Goal: Transaction & Acquisition: Purchase product/service

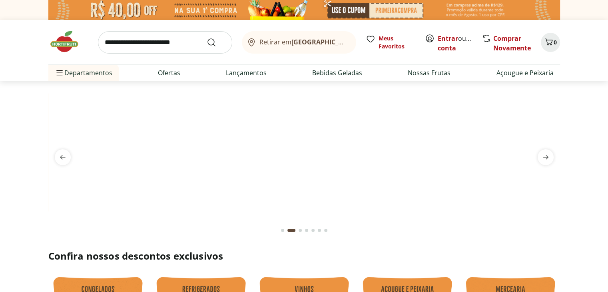
click at [574, 112] on section at bounding box center [304, 160] width 608 height 159
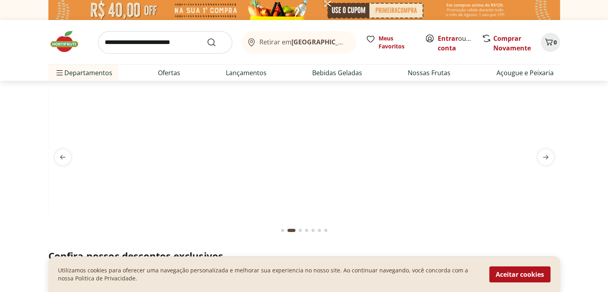
click at [574, 112] on section at bounding box center [304, 160] width 608 height 159
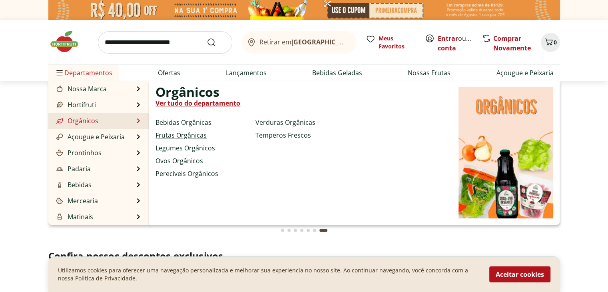
click at [197, 134] on link "Frutas Orgânicas" at bounding box center [181, 135] width 51 height 10
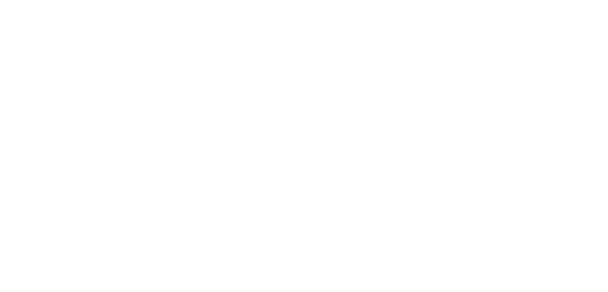
select select "**********"
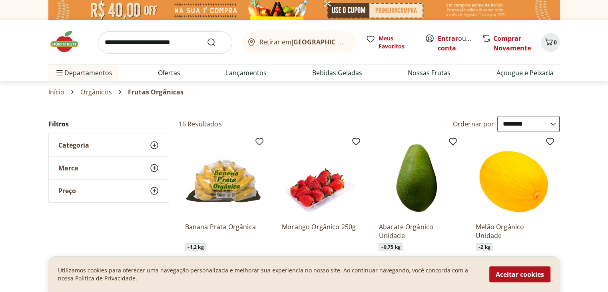
click at [288, 92] on div "Início Orgânicos Frutas Orgânicas" at bounding box center [304, 92] width 512 height 10
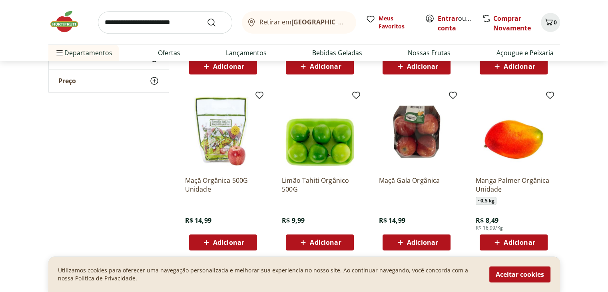
scroll to position [400, 0]
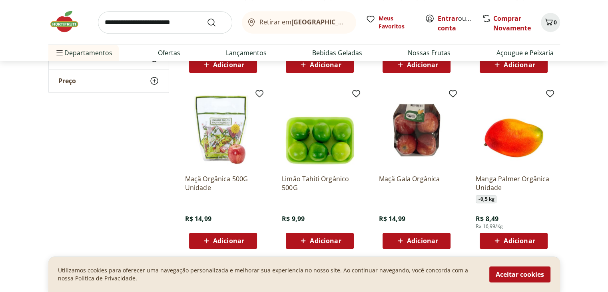
click at [511, 239] on span "Adicionar" at bounding box center [519, 241] width 31 height 6
click at [539, 242] on icon at bounding box center [536, 241] width 10 height 10
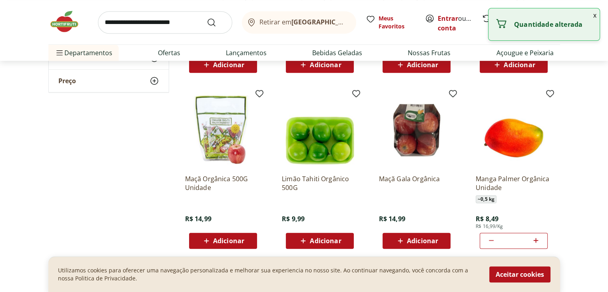
click at [539, 242] on icon at bounding box center [536, 241] width 10 height 10
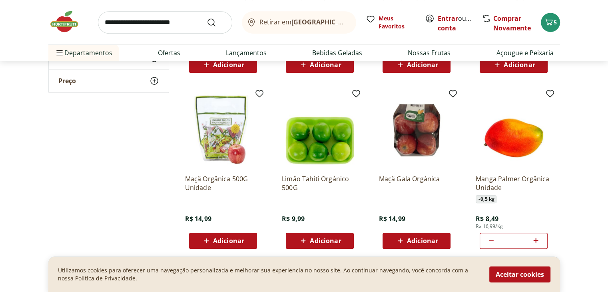
click at [490, 240] on icon at bounding box center [491, 240] width 5 height 1
click at [553, 23] on icon "Carrinho" at bounding box center [549, 22] width 10 height 10
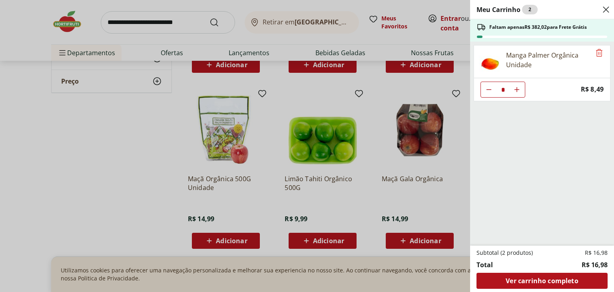
click at [424, 41] on div "Meu Carrinho 2 Faltam apenas R$ 382,02 para Frete Grátis Manga Palmer Orgânica …" at bounding box center [307, 146] width 614 height 292
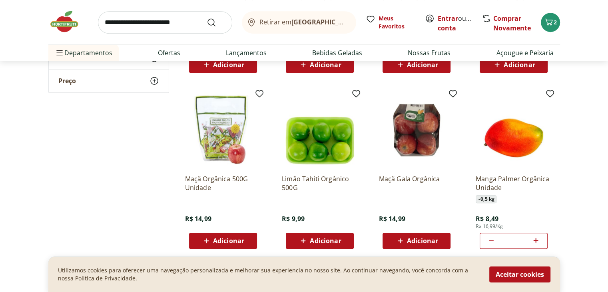
click at [535, 239] on icon at bounding box center [536, 241] width 10 height 10
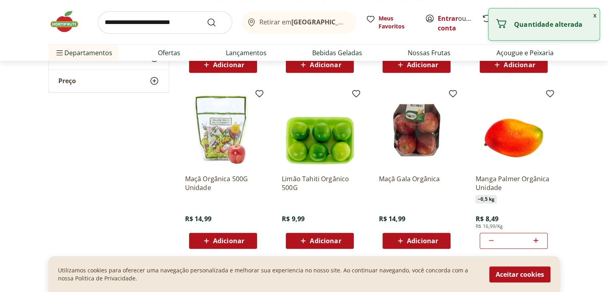
type input "*"
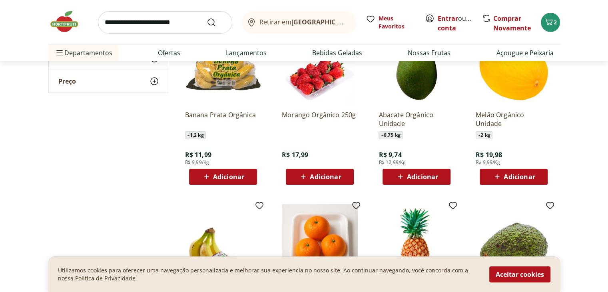
scroll to position [96, 0]
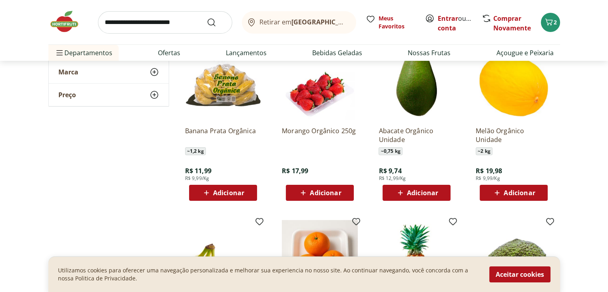
click at [512, 193] on span "Adicionar" at bounding box center [519, 193] width 31 height 6
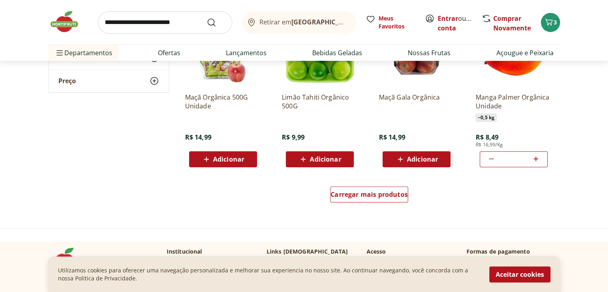
scroll to position [485, 0]
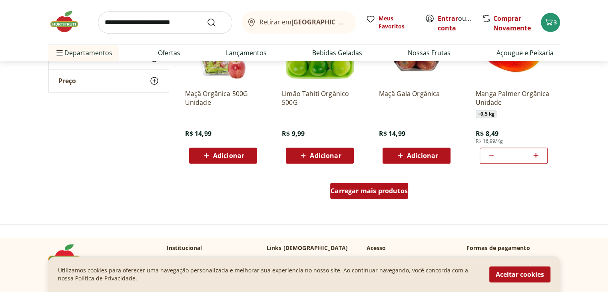
click at [366, 195] on div "Carregar mais produtos" at bounding box center [369, 191] width 78 height 16
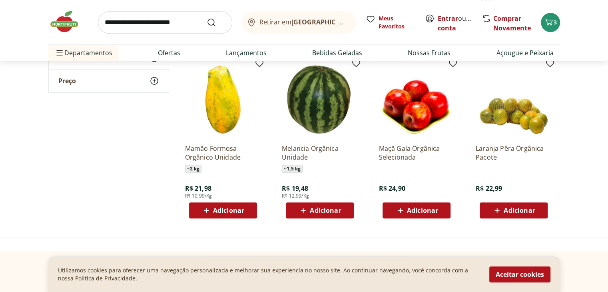
scroll to position [565, 0]
